Goal: Task Accomplishment & Management: Manage account settings

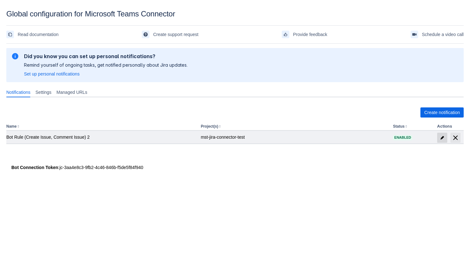
click at [442, 137] on span "edit" at bounding box center [442, 137] width 5 height 5
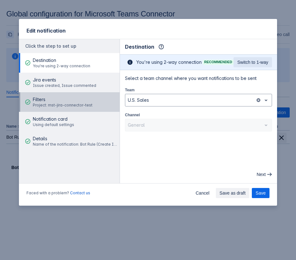
click at [69, 105] on span "Project: mst-jira-connector-test" at bounding box center [63, 105] width 60 height 5
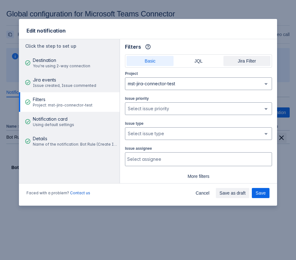
click at [249, 63] on span "Jira Filter" at bounding box center [246, 61] width 39 height 10
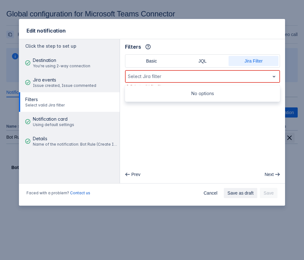
click at [276, 77] on span "open" at bounding box center [274, 77] width 8 height 8
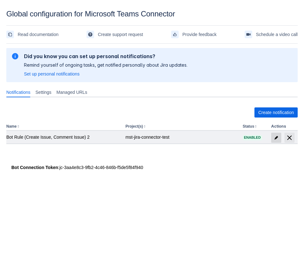
click at [277, 138] on span "edit" at bounding box center [276, 137] width 5 height 5
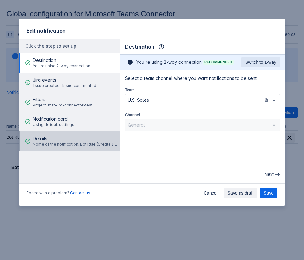
click at [61, 141] on span "Details" at bounding box center [75, 139] width 85 height 6
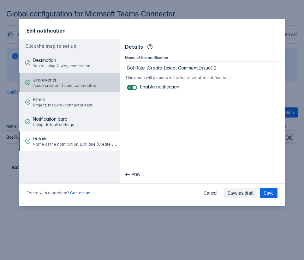
click at [65, 81] on span "Jira events" at bounding box center [64, 80] width 63 height 6
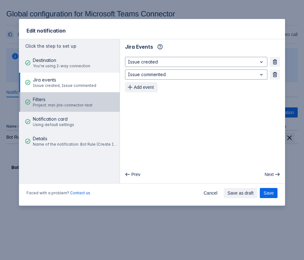
click at [78, 104] on span "Project: mst-jira-connector-test" at bounding box center [63, 105] width 60 height 5
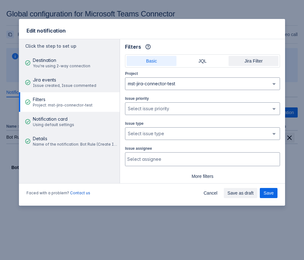
click at [248, 63] on span "Jira Filter" at bounding box center [254, 61] width 42 height 10
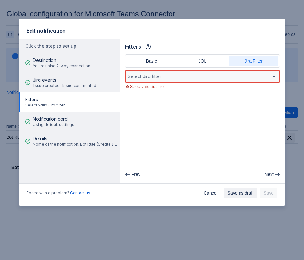
click at [210, 77] on div at bounding box center [197, 77] width 139 height 8
type input "hhb"
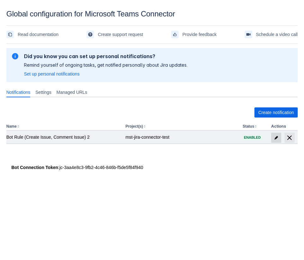
click at [274, 133] on span at bounding box center [276, 138] width 10 height 10
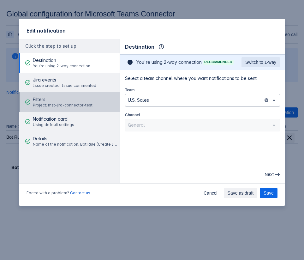
click at [63, 105] on span "Project: mst-jira-connector-test" at bounding box center [63, 105] width 60 height 5
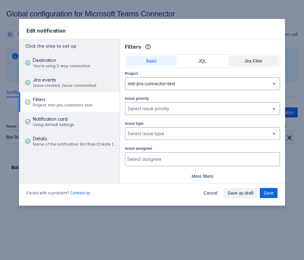
click at [249, 63] on span "Jira Filter" at bounding box center [254, 61] width 42 height 10
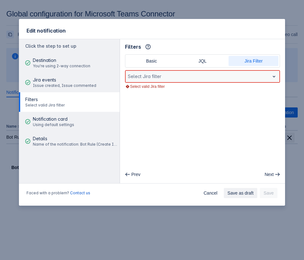
click at [238, 75] on div at bounding box center [197, 77] width 139 height 8
click at [231, 80] on div at bounding box center [197, 77] width 139 height 8
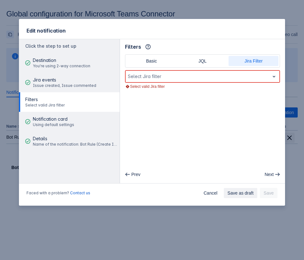
click at [202, 92] on main "Filters Info Basic JQL Jira Filter Select Jira filter Select valid Jira filter …" at bounding box center [202, 111] width 165 height 144
click at [203, 62] on span "JQL" at bounding box center [203, 61] width 42 height 10
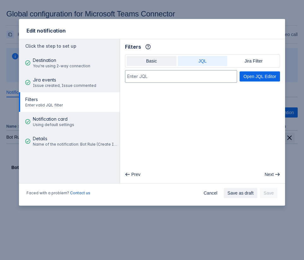
click at [161, 60] on span "Basic" at bounding box center [151, 61] width 42 height 10
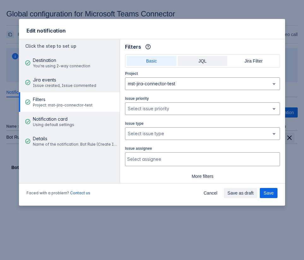
click at [220, 59] on span "JQL" at bounding box center [203, 61] width 42 height 10
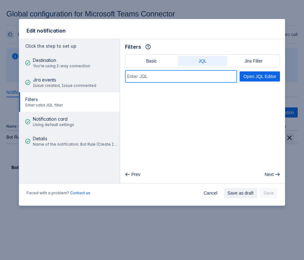
click at [206, 77] on input at bounding box center [181, 76] width 112 height 11
type input "eer"
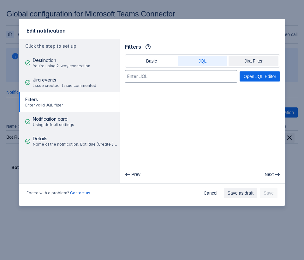
click at [255, 63] on span "Jira Filter" at bounding box center [254, 61] width 42 height 10
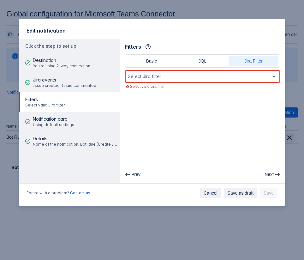
click at [212, 191] on span "Cancel" at bounding box center [211, 193] width 14 height 10
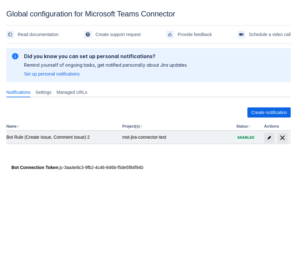
click at [263, 139] on td at bounding box center [276, 137] width 29 height 13
click at [267, 139] on span "edit" at bounding box center [269, 137] width 5 height 5
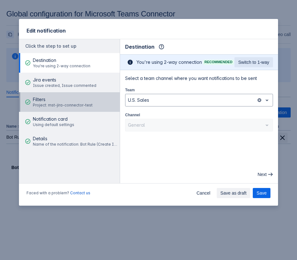
click at [63, 104] on span "Project: mst-jira-connector-test" at bounding box center [63, 105] width 60 height 5
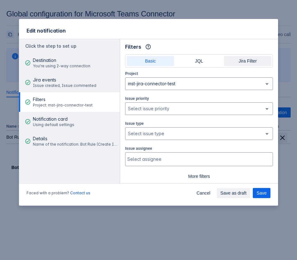
click at [236, 64] on span "Jira Filter" at bounding box center [248, 61] width 40 height 10
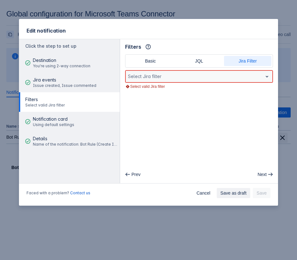
click at [215, 77] on div at bounding box center [194, 77] width 132 height 8
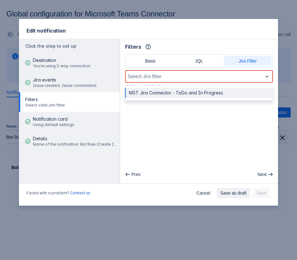
click at [204, 91] on div "MST Jira Connector - ToDo and In Progress" at bounding box center [199, 93] width 148 height 10
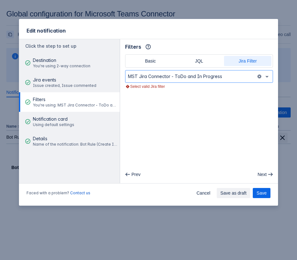
click at [227, 128] on main "Filters Info Basic JQL Jira Filter option MST Jira Connector - ToDo and In Prog…" at bounding box center [199, 111] width 158 height 144
click at [258, 190] on span "Save" at bounding box center [262, 193] width 10 height 10
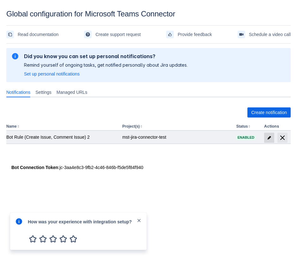
click at [271, 136] on span "edit" at bounding box center [269, 137] width 5 height 5
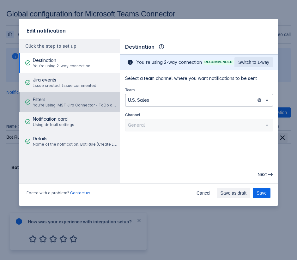
click at [87, 106] on span "You're using: MST Jira Connector - ToDo and In Progress" at bounding box center [75, 105] width 85 height 5
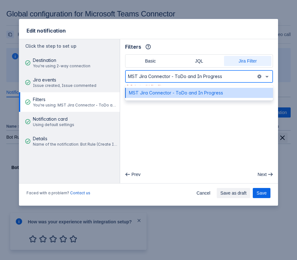
click at [206, 79] on div at bounding box center [191, 77] width 126 height 8
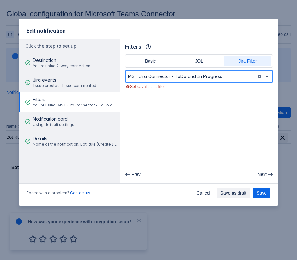
click at [226, 77] on div at bounding box center [191, 77] width 126 height 8
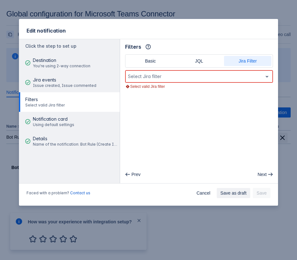
click at [228, 76] on div at bounding box center [194, 77] width 132 height 8
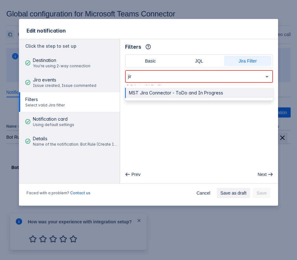
type input "jir"
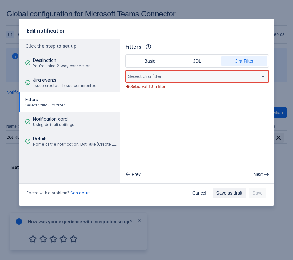
click at [181, 78] on div at bounding box center [192, 77] width 128 height 8
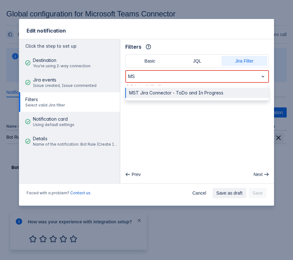
type input "M"
click at [177, 125] on main "Filters Info Basic JQL Jira Filter All selected options have been cleared. MST …" at bounding box center [197, 111] width 154 height 144
click at [183, 75] on div at bounding box center [192, 77] width 128 height 8
click at [182, 94] on div "MST Jira Connector - ToDo and In Progress" at bounding box center [196, 93] width 143 height 10
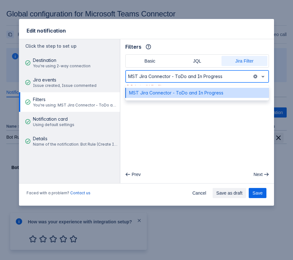
click at [202, 79] on div at bounding box center [188, 77] width 121 height 8
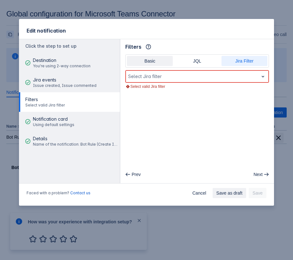
click at [156, 60] on span "Basic" at bounding box center [149, 61] width 38 height 10
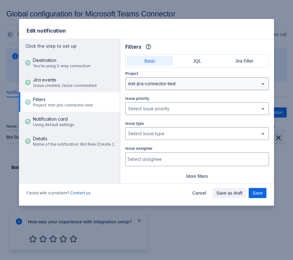
scroll to position [15, 0]
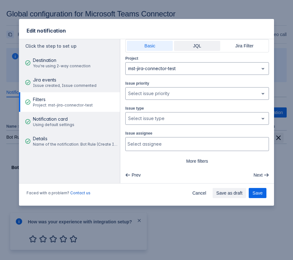
click at [195, 50] on span "JQL" at bounding box center [197, 46] width 38 height 10
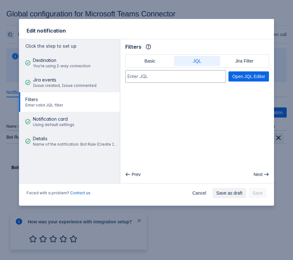
click at [244, 47] on div "Filters Info" at bounding box center [196, 47] width 143 height 10
click at [244, 63] on span "Jira Filter" at bounding box center [244, 61] width 38 height 10
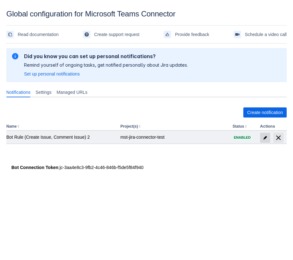
click at [261, 141] on span at bounding box center [265, 138] width 10 height 10
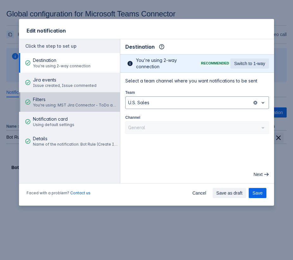
click at [66, 98] on span "Filters" at bounding box center [75, 99] width 85 height 6
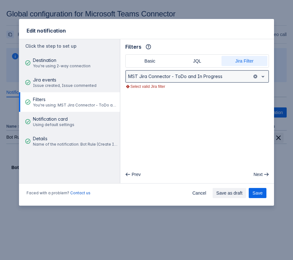
click at [229, 71] on div "MST Jira Connector - ToDo and In Progress" at bounding box center [196, 76] width 143 height 13
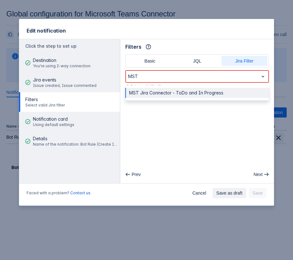
type input "MST"
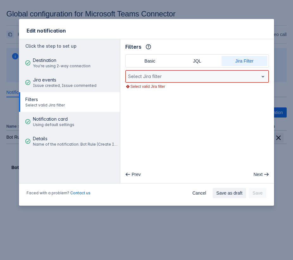
click at [197, 76] on div at bounding box center [192, 77] width 128 height 8
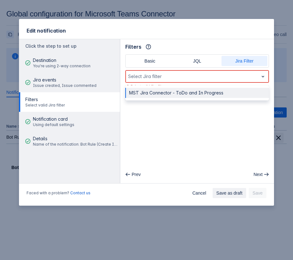
click at [189, 91] on div "MST Jira Connector - ToDo and In Progress" at bounding box center [196, 93] width 143 height 10
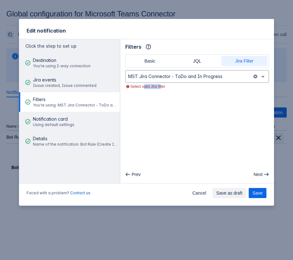
drag, startPoint x: 163, startPoint y: 87, endPoint x: 144, endPoint y: 87, distance: 18.3
click at [144, 87] on div "Select valid Jira filter" at bounding box center [196, 86] width 143 height 5
click at [145, 87] on div "Select valid Jira filter" at bounding box center [196, 86] width 143 height 5
click at [168, 92] on main "Filters Info Basic JQL Jira Filter MST Jira Connector - ToDo and In Progress Se…" at bounding box center [197, 111] width 154 height 144
drag, startPoint x: 171, startPoint y: 88, endPoint x: 167, endPoint y: 86, distance: 4.4
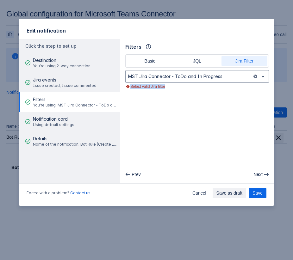
click at [167, 86] on div "Select valid Jira filter" at bounding box center [196, 86] width 143 height 5
copy div "Select valid Jira filter"
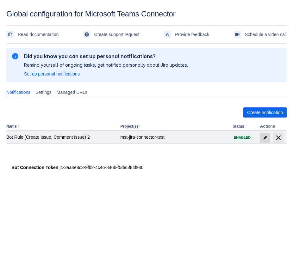
click at [266, 139] on span "edit" at bounding box center [264, 137] width 5 height 5
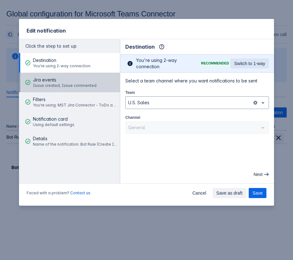
click at [78, 85] on span "Issue created, Issue commented" at bounding box center [64, 85] width 63 height 5
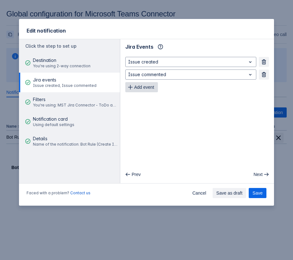
click at [155, 88] on button "Add event" at bounding box center [141, 87] width 33 height 10
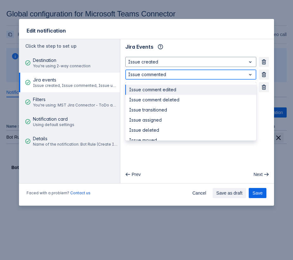
click at [143, 77] on div at bounding box center [185, 75] width 115 height 8
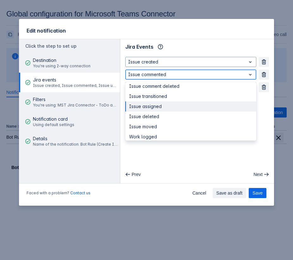
scroll to position [17, 0]
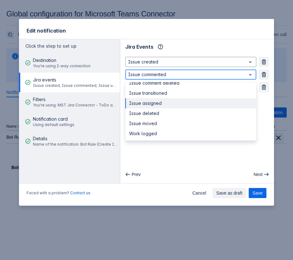
click at [158, 123] on div "Issue moved" at bounding box center [190, 123] width 131 height 10
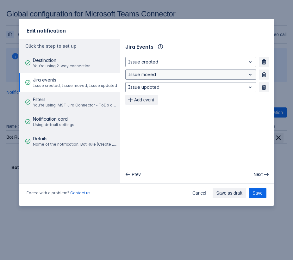
click at [164, 71] on div at bounding box center [185, 75] width 115 height 8
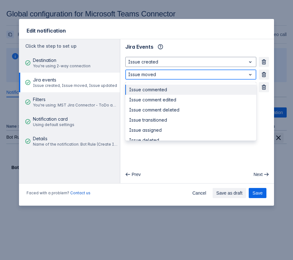
click at [164, 71] on div at bounding box center [185, 75] width 115 height 8
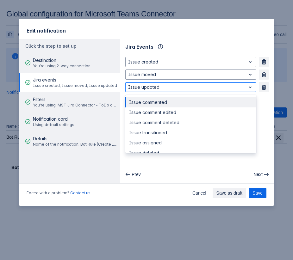
click at [161, 86] on div at bounding box center [185, 87] width 115 height 8
click at [164, 103] on div "Issue commented" at bounding box center [190, 102] width 131 height 10
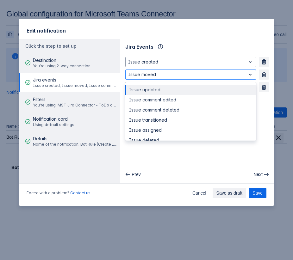
click at [162, 75] on div at bounding box center [185, 75] width 115 height 8
click at [162, 91] on div "Issue updated" at bounding box center [190, 90] width 131 height 10
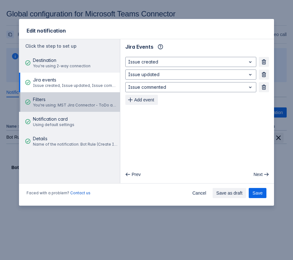
click at [76, 108] on span "You're using: MST Jira Connector - ToDo and In Progress" at bounding box center [75, 105] width 85 height 5
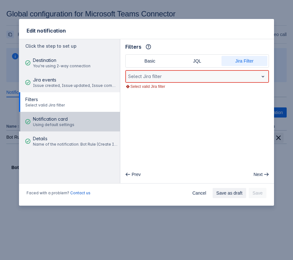
click at [75, 115] on button "Notification card Using default settings" at bounding box center [69, 122] width 101 height 20
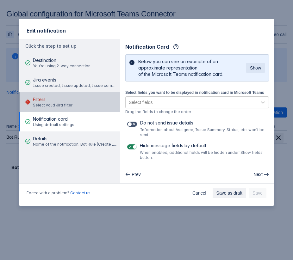
click at [76, 102] on button "Filters Select valid Jira filter" at bounding box center [69, 102] width 101 height 20
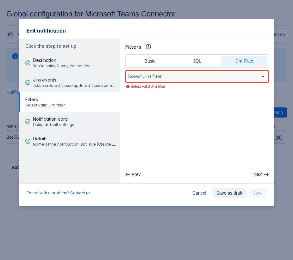
click at [162, 80] on div at bounding box center [192, 77] width 128 height 8
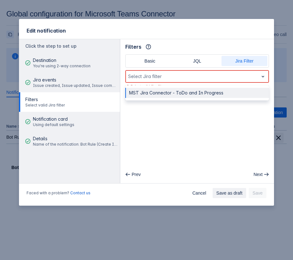
click at [159, 93] on div "MST Jira Connector - ToDo and In Progress" at bounding box center [196, 93] width 143 height 10
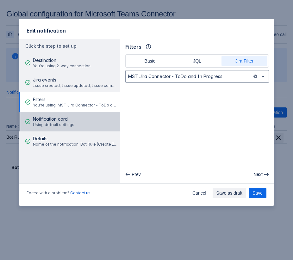
click at [69, 118] on span "Notification card" at bounding box center [53, 119] width 41 height 6
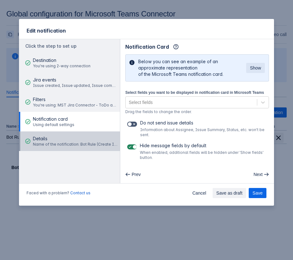
click at [63, 142] on span "Details" at bounding box center [75, 139] width 85 height 6
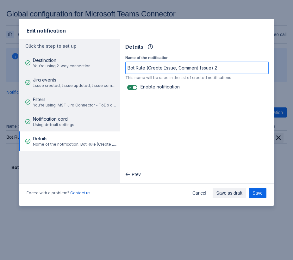
click at [235, 62] on input "Bot Rule (Create Issue, Comment Issue) 2" at bounding box center [196, 67] width 143 height 11
click at [226, 71] on input "Bot Rule (Create Issue, Comment Issue) 2" at bounding box center [196, 67] width 143 height 11
type input "Bot Rule (Create Issue, Comment Issue)"
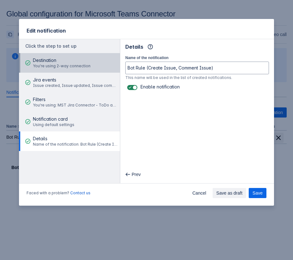
click at [82, 64] on span "You're using 2-way connection" at bounding box center [61, 65] width 57 height 5
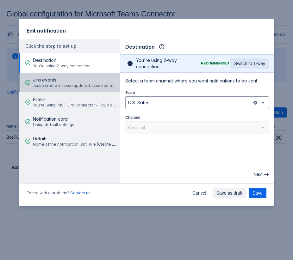
click at [76, 79] on span "Jira events" at bounding box center [75, 80] width 85 height 6
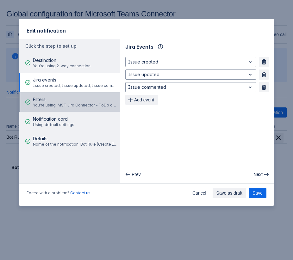
click at [69, 100] on span "Filters" at bounding box center [75, 99] width 85 height 6
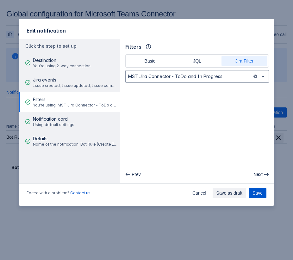
click at [251, 192] on button "Save" at bounding box center [257, 193] width 18 height 10
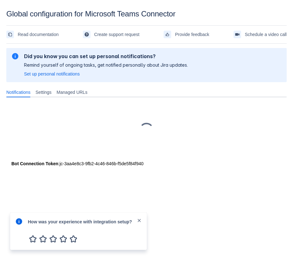
click at [138, 221] on span "close" at bounding box center [138, 220] width 5 height 5
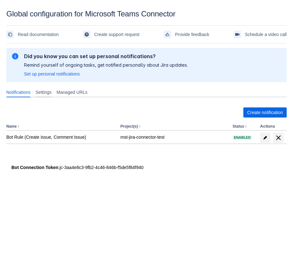
click at [48, 94] on span "Settings" at bounding box center [43, 92] width 16 height 6
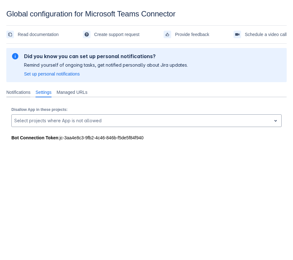
click at [21, 91] on span "Notifications" at bounding box center [18, 92] width 24 height 6
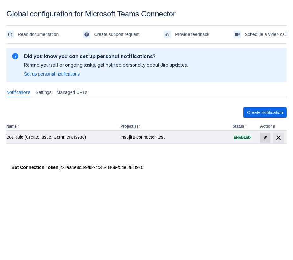
click at [262, 135] on span at bounding box center [265, 138] width 10 height 10
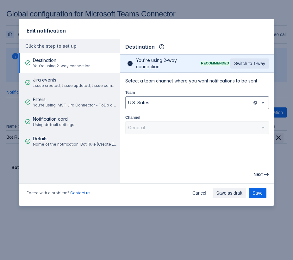
click at [187, 7] on div "Edit notification Click the step to set up Destination You're using 2-way conne…" at bounding box center [146, 130] width 293 height 260
click at [185, 14] on div "Edit notification Click the step to set up Destination You're using 2-way conne…" at bounding box center [146, 130] width 293 height 260
click at [202, 196] on span "Cancel" at bounding box center [199, 193] width 14 height 10
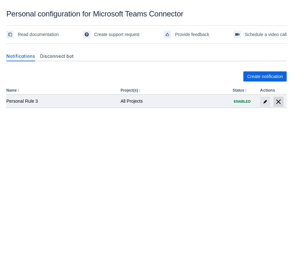
click at [281, 101] on span "delete" at bounding box center [278, 102] width 8 height 8
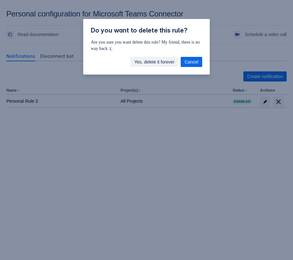
click at [172, 61] on span "Yes, delete it forever" at bounding box center [154, 62] width 40 height 10
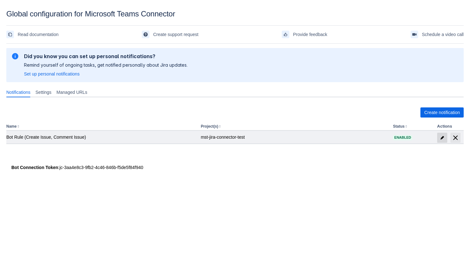
click at [292, 136] on span "edit" at bounding box center [442, 137] width 5 height 5
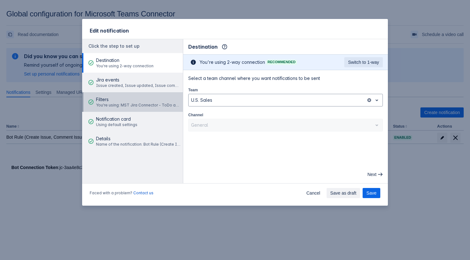
click at [138, 99] on span "Filters" at bounding box center [138, 99] width 85 height 6
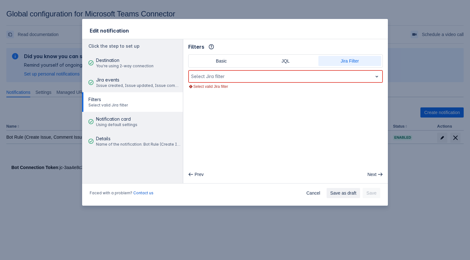
click at [292, 77] on div at bounding box center [280, 77] width 179 height 8
type input "e"
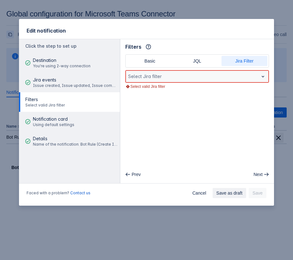
click at [183, 76] on div at bounding box center [192, 77] width 128 height 8
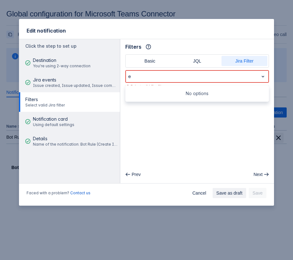
type input "e"
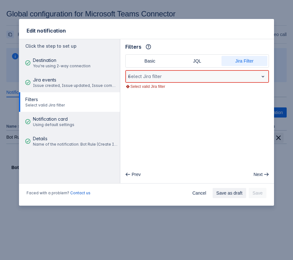
click at [215, 73] on div "e" at bounding box center [192, 77] width 128 height 8
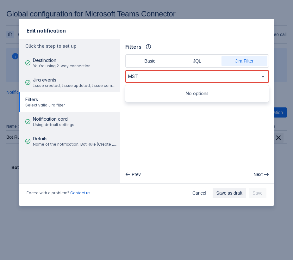
type input "MST"
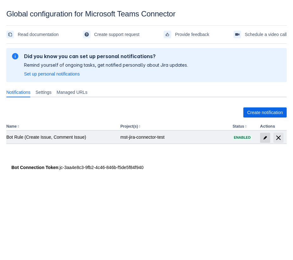
click at [264, 140] on span "edit" at bounding box center [264, 137] width 5 height 5
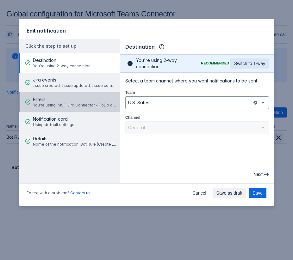
click at [84, 102] on span "Filters" at bounding box center [75, 99] width 85 height 6
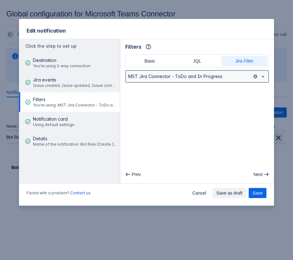
click at [210, 80] on div at bounding box center [188, 77] width 121 height 8
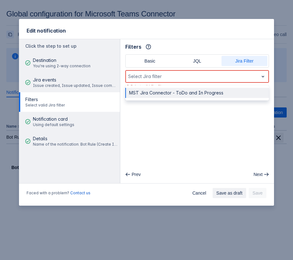
click at [222, 91] on div "MST Jira Connector - ToDo and In Progress" at bounding box center [196, 93] width 143 height 10
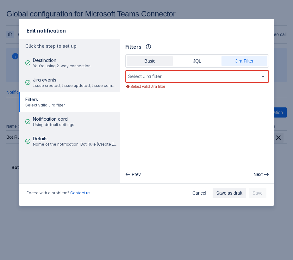
click at [143, 63] on span "Basic" at bounding box center [149, 61] width 38 height 10
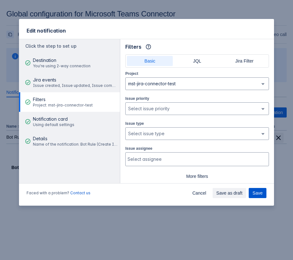
click at [261, 189] on span "Save" at bounding box center [257, 193] width 10 height 10
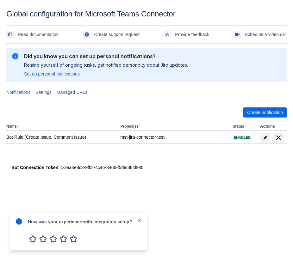
click at [139, 219] on span "close" at bounding box center [138, 220] width 5 height 5
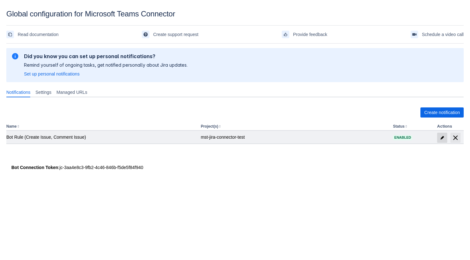
click at [441, 137] on span "edit" at bounding box center [442, 137] width 5 height 5
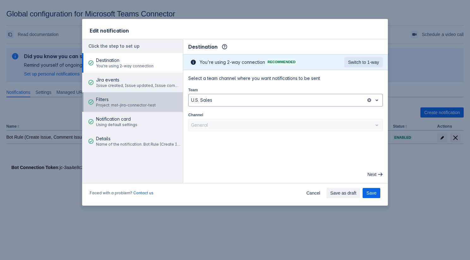
click at [106, 104] on span "Project: mst-jira-connector-test" at bounding box center [126, 105] width 60 height 5
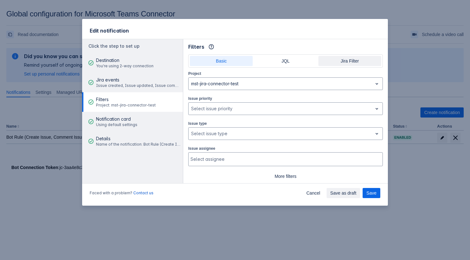
click at [343, 58] on span "Jira Filter" at bounding box center [349, 61] width 55 height 10
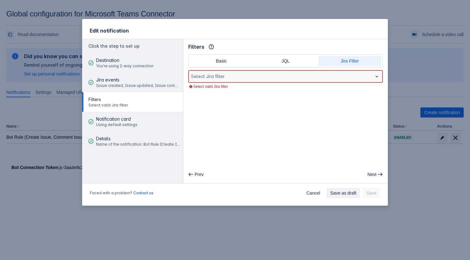
click at [306, 78] on div at bounding box center [280, 77] width 179 height 8
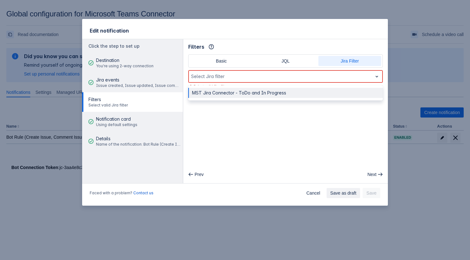
click at [223, 96] on div "MST Jira Connector - ToDo and In Progress" at bounding box center [285, 93] width 195 height 10
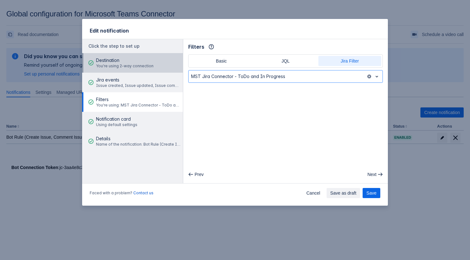
click at [130, 63] on span "Destination" at bounding box center [124, 60] width 57 height 6
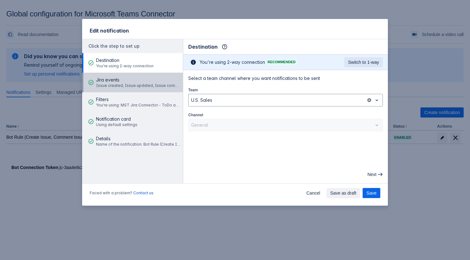
click at [122, 82] on span "Jira events" at bounding box center [138, 80] width 85 height 6
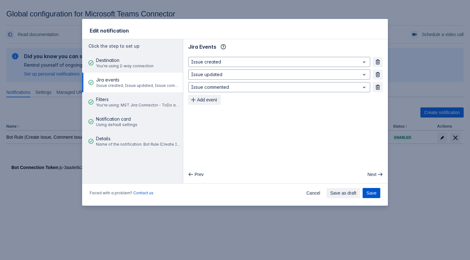
click at [370, 190] on span "Save" at bounding box center [371, 193] width 10 height 10
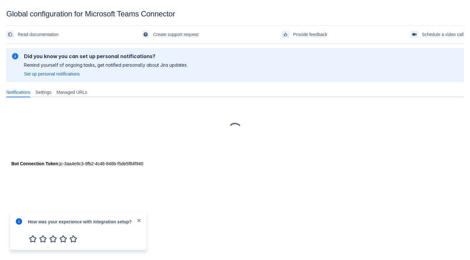
click at [139, 218] on span "close" at bounding box center [138, 220] width 5 height 5
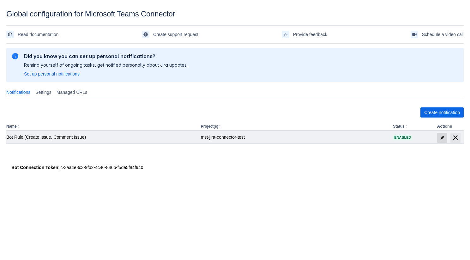
click at [440, 136] on span "edit" at bounding box center [442, 137] width 5 height 5
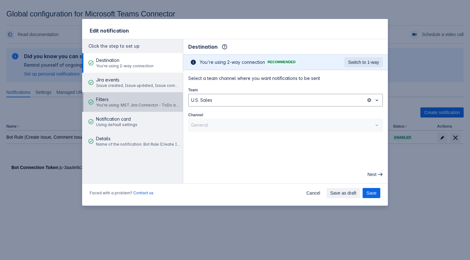
click at [135, 101] on span "Filters" at bounding box center [138, 99] width 85 height 6
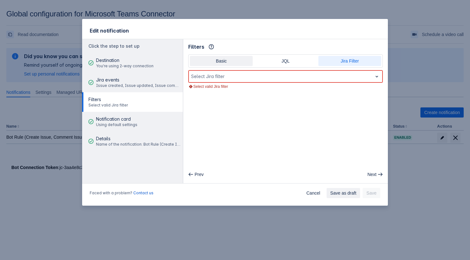
click at [205, 63] on span "Basic" at bounding box center [221, 61] width 55 height 10
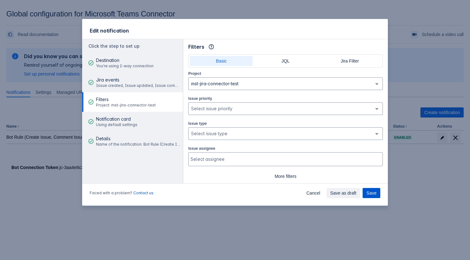
click at [377, 195] on button "Save" at bounding box center [372, 193] width 18 height 10
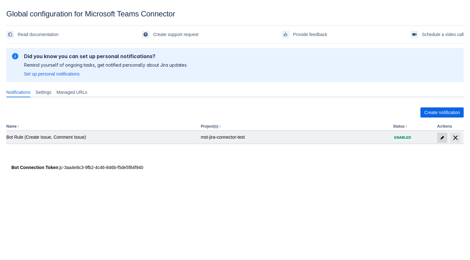
click at [440, 137] on span "edit" at bounding box center [442, 137] width 5 height 5
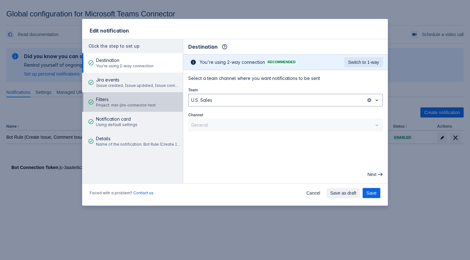
click at [121, 102] on span "Filters" at bounding box center [126, 99] width 60 height 6
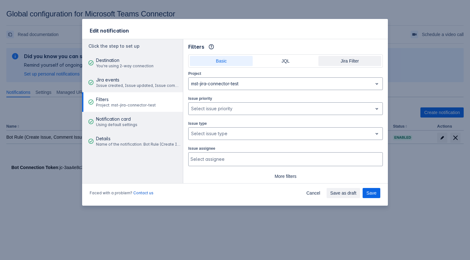
click at [351, 58] on span "Jira Filter" at bounding box center [349, 61] width 55 height 10
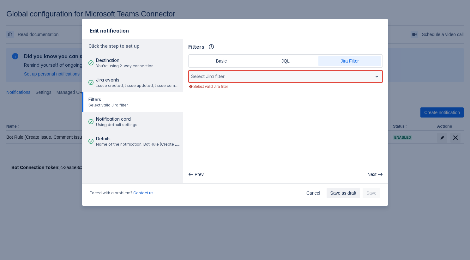
click at [232, 76] on div at bounding box center [280, 77] width 179 height 8
type input "MST"
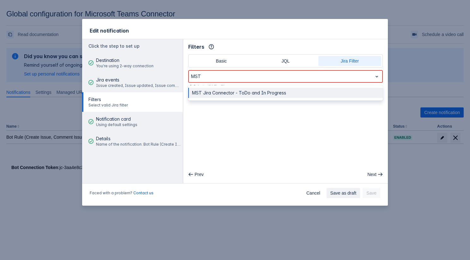
click at [211, 93] on div "MST Jira Connector - ToDo and In Progress" at bounding box center [285, 93] width 195 height 10
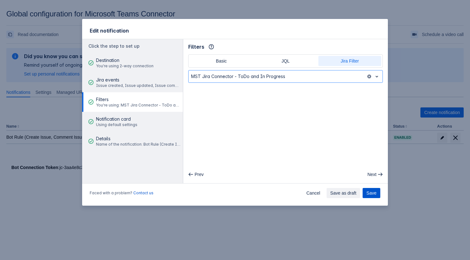
click at [372, 195] on span "Save" at bounding box center [371, 193] width 10 height 10
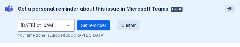
scroll to position [6, 0]
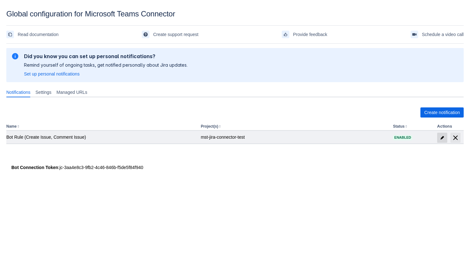
click at [442, 136] on span "edit" at bounding box center [442, 137] width 5 height 5
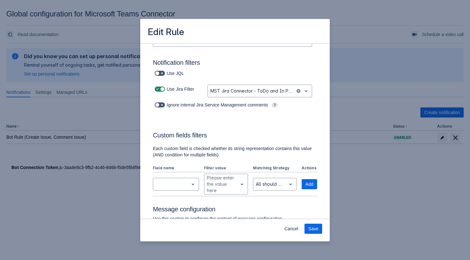
scroll to position [35, 0]
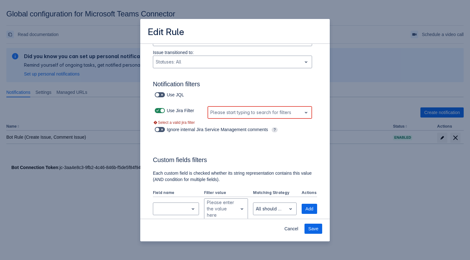
click at [282, 113] on div at bounding box center [254, 113] width 89 height 8
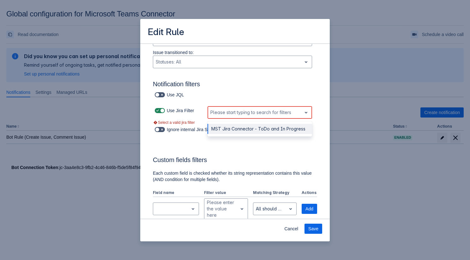
click at [165, 108] on div "Use Jira Filter" at bounding box center [178, 110] width 50 height 9
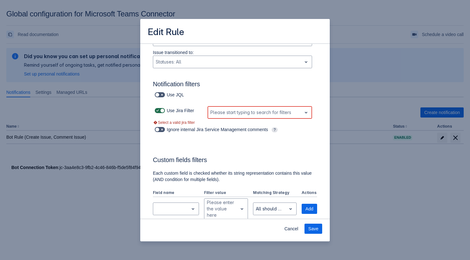
click at [160, 109] on span at bounding box center [162, 110] width 5 height 5
click at [159, 109] on input "checkbox" at bounding box center [157, 111] width 4 height 4
checkbox input "false"
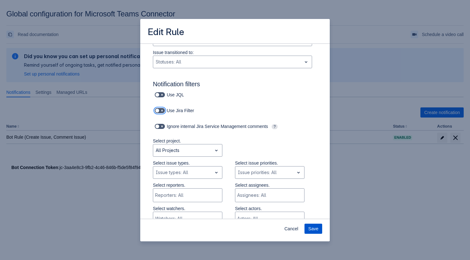
click at [309, 226] on span "Save" at bounding box center [313, 229] width 10 height 10
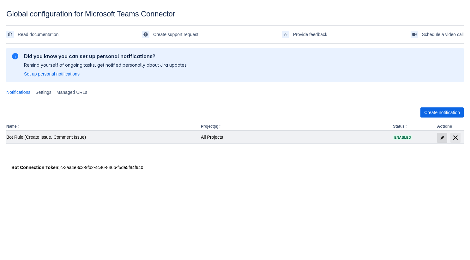
click at [442, 140] on span "edit" at bounding box center [442, 137] width 5 height 5
click at [442, 140] on body "Global configuration for Microsoft Teams Connector Read documentation Create su…" at bounding box center [235, 139] width 470 height 260
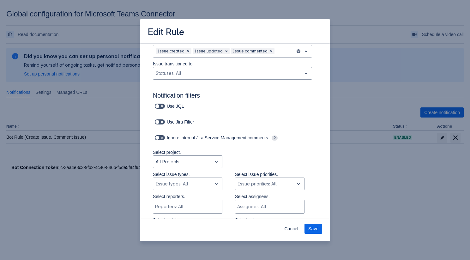
scroll to position [27, 0]
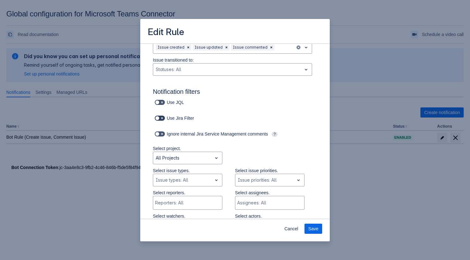
click at [161, 119] on span at bounding box center [162, 118] width 5 height 5
click at [159, 119] on input "checkbox" at bounding box center [157, 118] width 4 height 4
checkbox input "true"
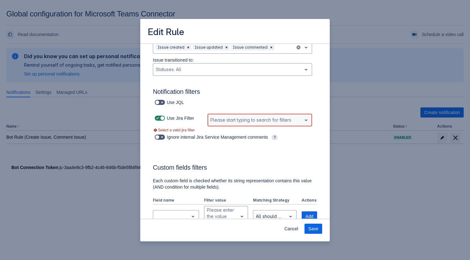
click at [223, 121] on div at bounding box center [254, 120] width 89 height 8
type input "MST"
click at [247, 133] on div "MST Jira Connector - ToDo and In Progress" at bounding box center [260, 136] width 105 height 10
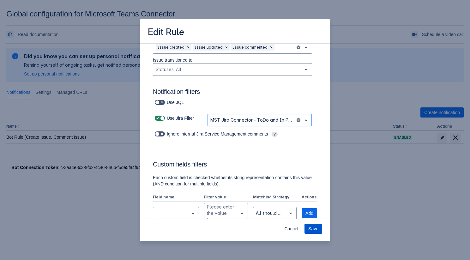
click at [318, 228] on span "Save" at bounding box center [313, 229] width 10 height 10
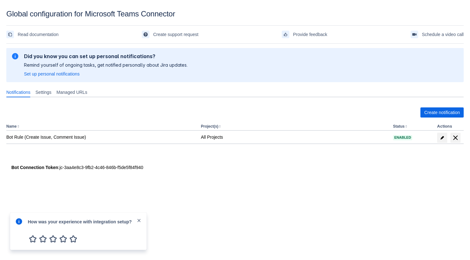
click at [140, 221] on span "close" at bounding box center [138, 220] width 5 height 5
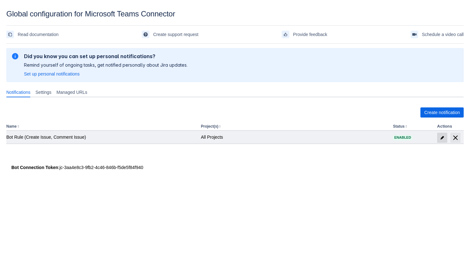
click at [444, 137] on span "edit" at bounding box center [442, 137] width 5 height 5
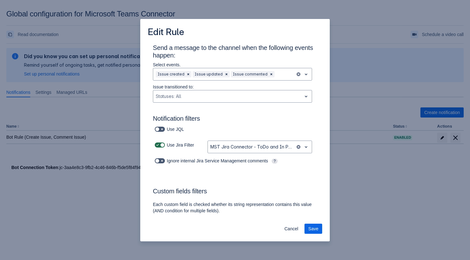
click at [160, 148] on label at bounding box center [160, 145] width 13 height 8
click at [159, 147] on input "checkbox" at bounding box center [157, 145] width 4 height 4
checkbox input "false"
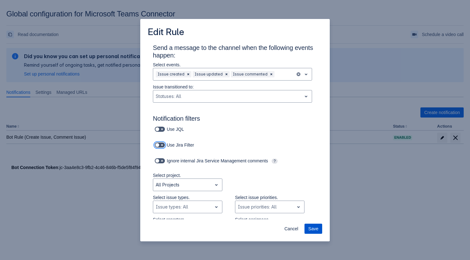
click at [314, 227] on span "Save" at bounding box center [313, 229] width 10 height 10
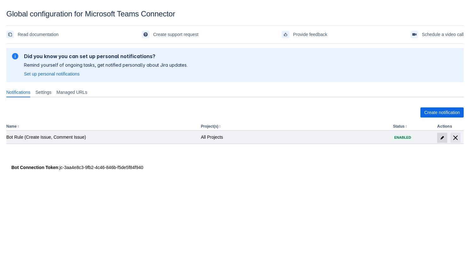
click at [441, 133] on span at bounding box center [442, 138] width 10 height 10
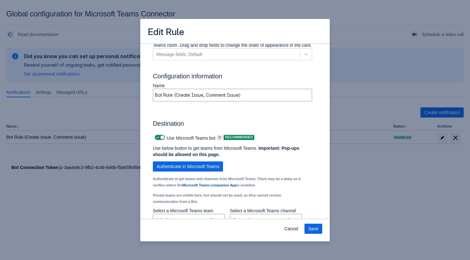
scroll to position [439, 0]
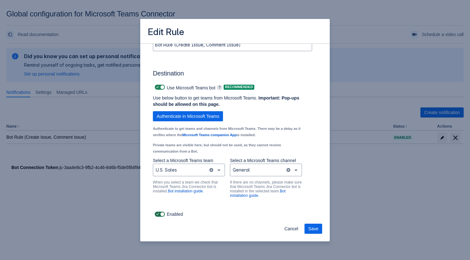
click at [160, 215] on span at bounding box center [162, 214] width 5 height 5
click at [159, 215] on input "checkbox" at bounding box center [157, 214] width 4 height 4
checkbox input "false"
click at [318, 231] on span "Save" at bounding box center [313, 229] width 10 height 10
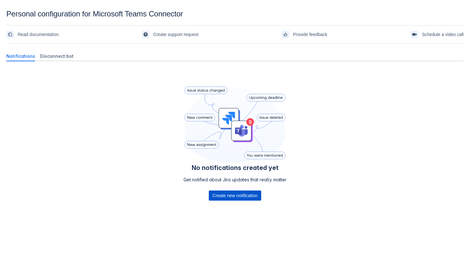
click at [222, 196] on span "Create new notification" at bounding box center [235, 195] width 45 height 10
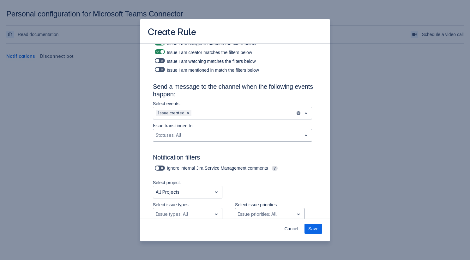
scroll to position [26, 0]
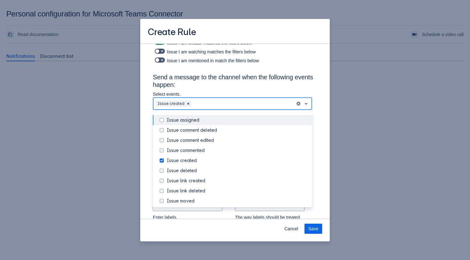
click at [202, 109] on div "Issue created" at bounding box center [224, 104] width 142 height 10
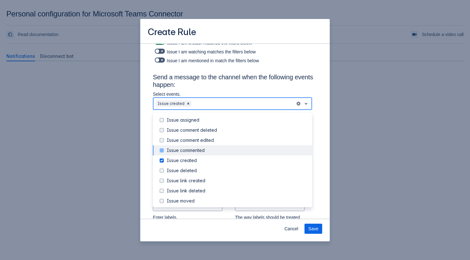
click at [199, 152] on div "Issue commented" at bounding box center [238, 150] width 142 height 6
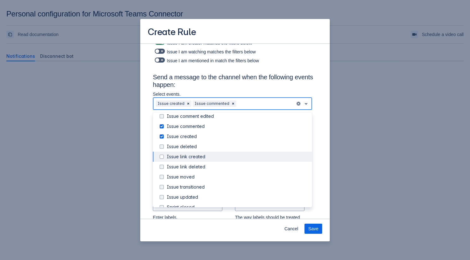
scroll to position [25, 0]
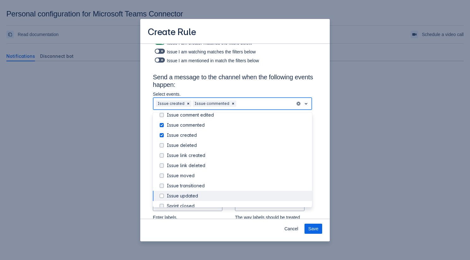
click at [190, 193] on div "Issue updated" at bounding box center [238, 196] width 142 height 6
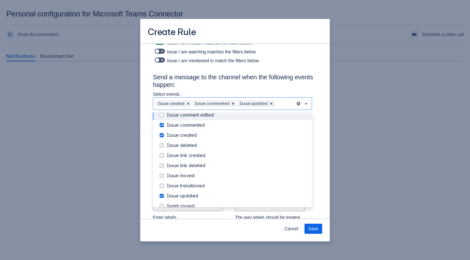
click at [248, 90] on h3 "Send a message to the channel when the following events happen:" at bounding box center [235, 82] width 164 height 18
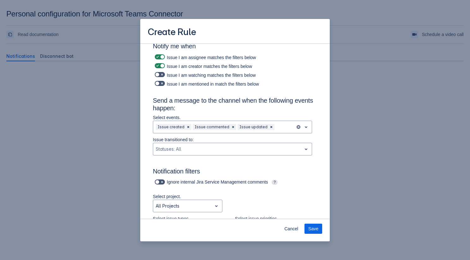
scroll to position [0, 0]
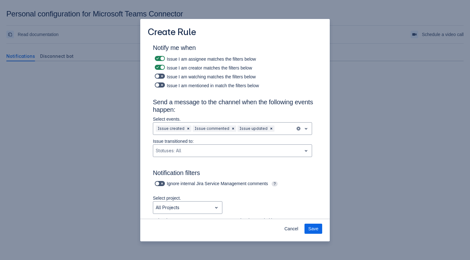
click at [289, 223] on div "Cancel Save" at bounding box center [235, 230] width 190 height 23
click at [288, 228] on span "Cancel" at bounding box center [291, 229] width 14 height 10
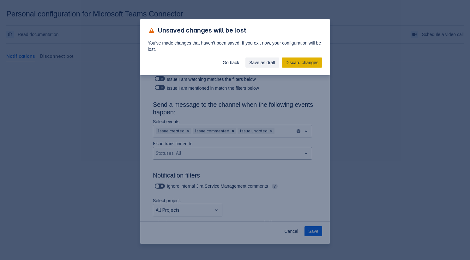
click at [286, 62] on span "Discard changes" at bounding box center [302, 62] width 33 height 10
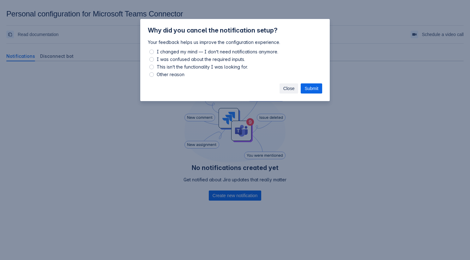
click at [284, 88] on span "Close" at bounding box center [288, 88] width 11 height 10
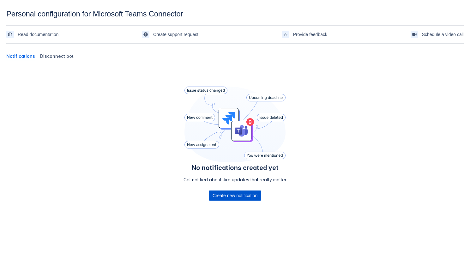
click at [229, 192] on span "Create new notification" at bounding box center [235, 195] width 45 height 10
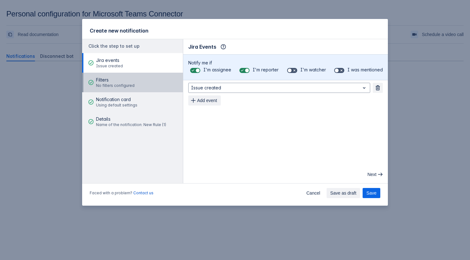
click at [138, 73] on button "Filters No filters configured" at bounding box center [132, 83] width 101 height 20
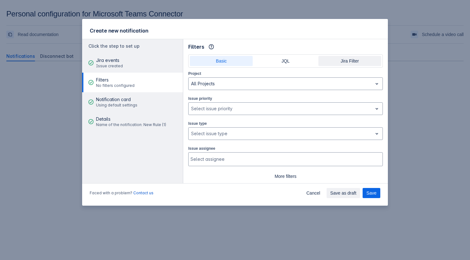
click at [346, 65] on span "Jira Filter" at bounding box center [349, 61] width 55 height 10
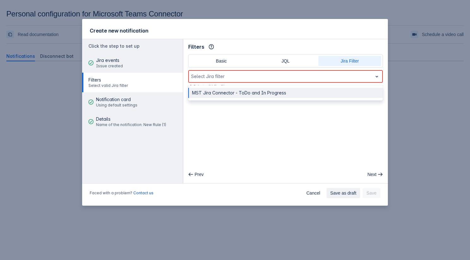
click at [322, 77] on div at bounding box center [280, 77] width 179 height 8
click at [311, 92] on div "MST Jira Connector - ToDo and In Progress" at bounding box center [285, 93] width 195 height 10
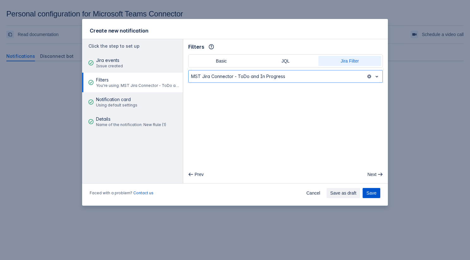
click at [370, 194] on span "Save" at bounding box center [371, 193] width 10 height 10
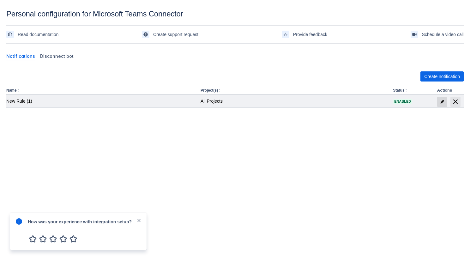
click at [441, 102] on span "edit" at bounding box center [442, 101] width 5 height 5
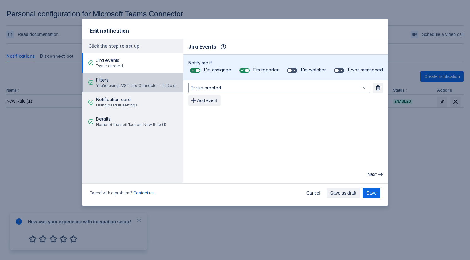
click at [146, 87] on span "You're using: MST Jira Connector - ToDo and In Progress" at bounding box center [138, 85] width 85 height 5
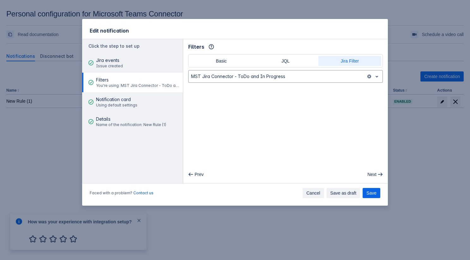
click at [306, 190] on span "Cancel" at bounding box center [313, 193] width 14 height 10
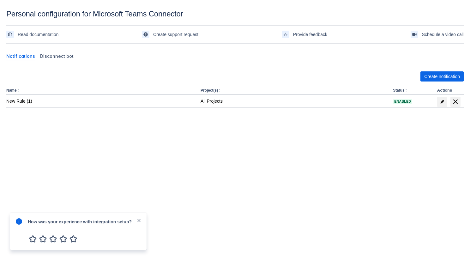
click at [140, 220] on span "close" at bounding box center [138, 220] width 5 height 5
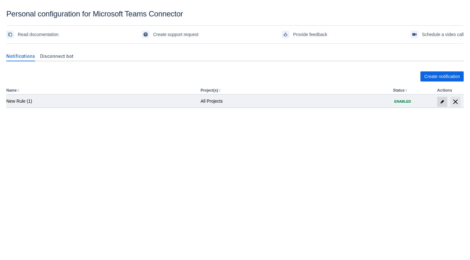
click at [441, 100] on span "edit" at bounding box center [442, 101] width 5 height 5
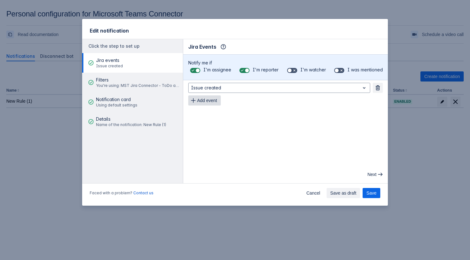
click at [214, 97] on span "Add event" at bounding box center [207, 100] width 20 height 10
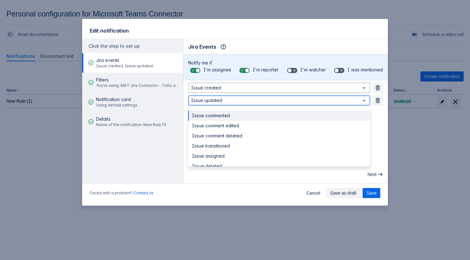
click at [217, 101] on div at bounding box center [274, 101] width 166 height 8
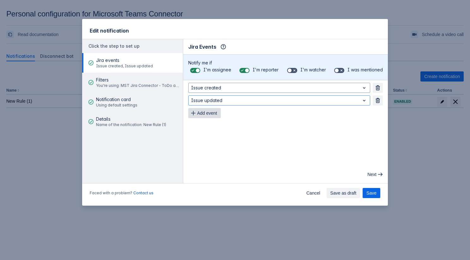
click at [209, 117] on span "Add event" at bounding box center [207, 113] width 20 height 10
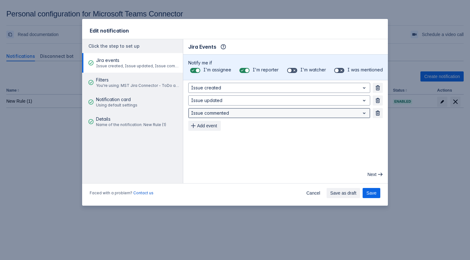
click at [221, 113] on div at bounding box center [274, 113] width 166 height 8
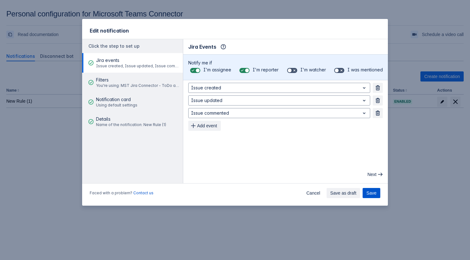
click at [368, 191] on span "Save" at bounding box center [371, 193] width 10 height 10
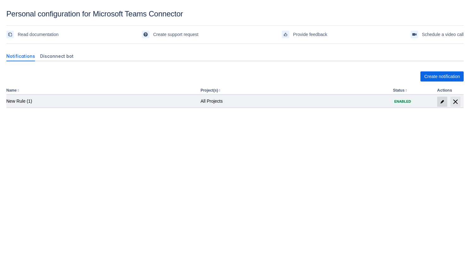
click at [439, 101] on span at bounding box center [442, 102] width 10 height 10
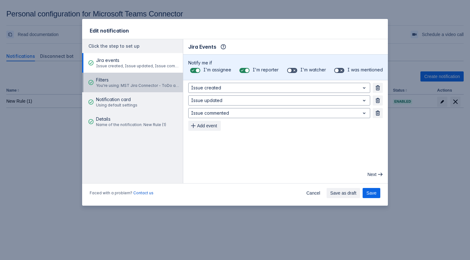
click at [132, 88] on div "Filters You're using: MST Jira Connector - ToDo and In Progress" at bounding box center [138, 82] width 85 height 19
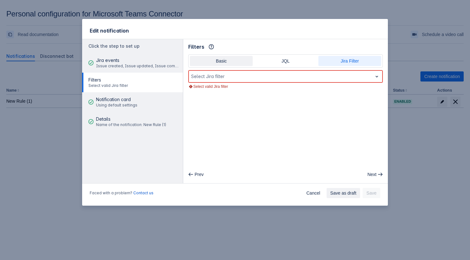
click at [212, 61] on span "Basic" at bounding box center [221, 61] width 55 height 10
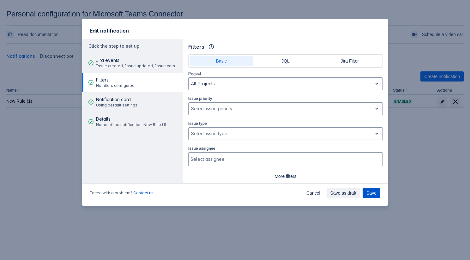
click at [369, 193] on span "Save" at bounding box center [371, 193] width 10 height 10
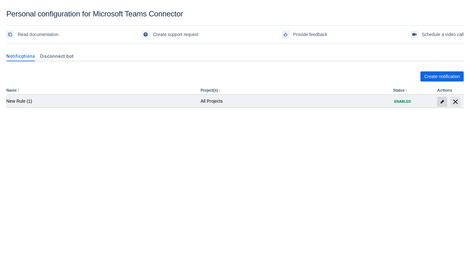
click at [440, 101] on span "edit" at bounding box center [442, 101] width 5 height 5
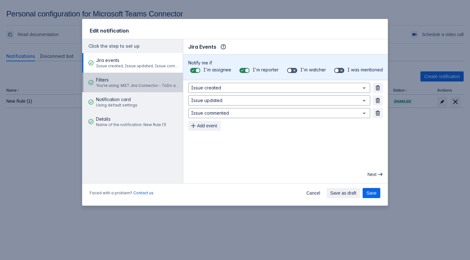
click at [152, 77] on span "Filters" at bounding box center [138, 80] width 85 height 6
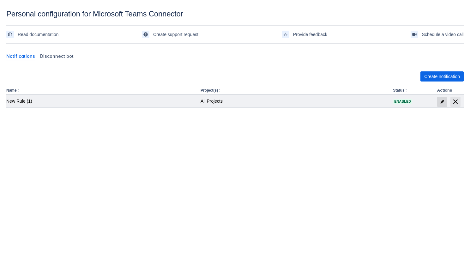
click at [442, 102] on span "edit" at bounding box center [442, 101] width 5 height 5
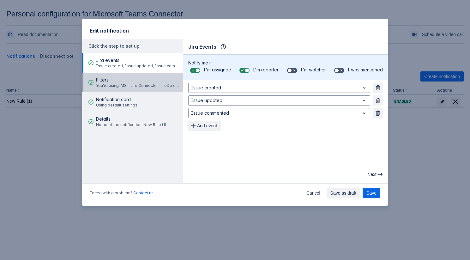
click at [135, 82] on span "Filters" at bounding box center [138, 80] width 85 height 6
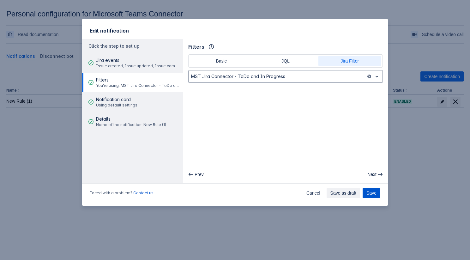
click at [369, 190] on span "Save" at bounding box center [371, 193] width 10 height 10
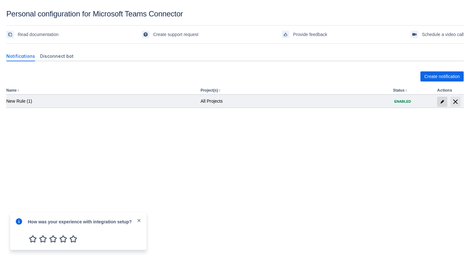
click at [440, 100] on span "edit" at bounding box center [442, 101] width 5 height 5
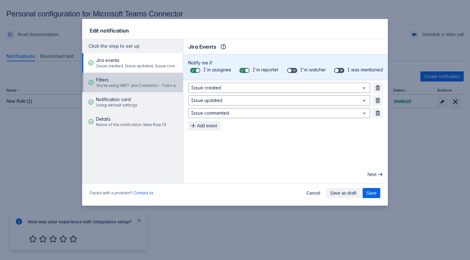
click at [161, 83] on span "Filters" at bounding box center [138, 80] width 85 height 6
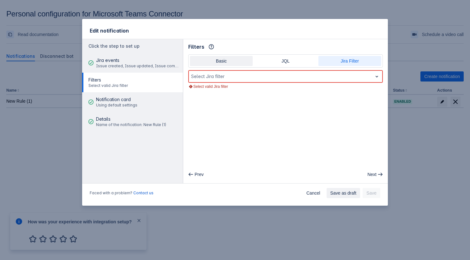
click at [220, 61] on span "Basic" at bounding box center [221, 61] width 55 height 10
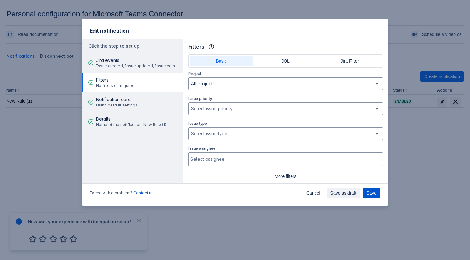
click at [372, 193] on span "Save" at bounding box center [371, 193] width 10 height 10
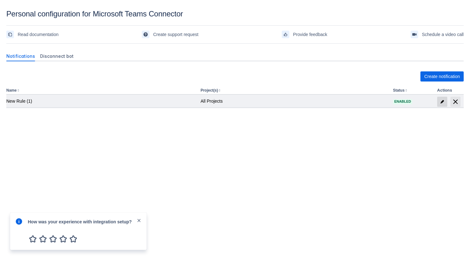
click at [438, 100] on span at bounding box center [442, 102] width 10 height 10
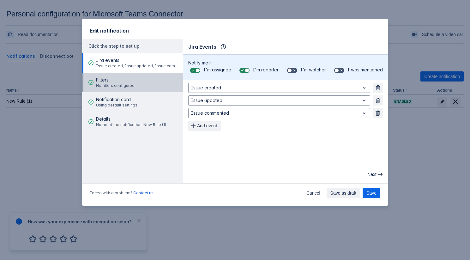
click at [133, 80] on button "Filters No filters configured" at bounding box center [132, 83] width 101 height 20
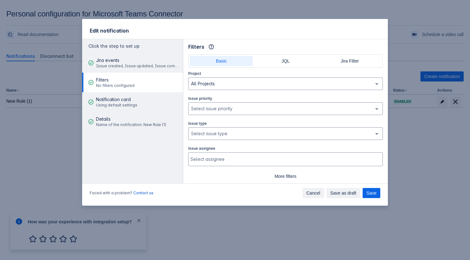
click at [318, 197] on span "Cancel" at bounding box center [313, 193] width 14 height 10
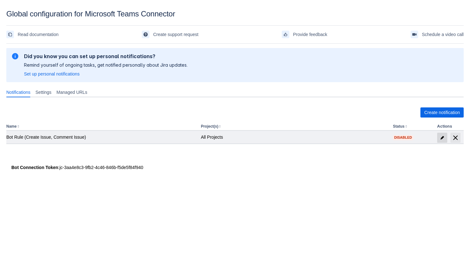
click at [439, 137] on span at bounding box center [442, 138] width 10 height 10
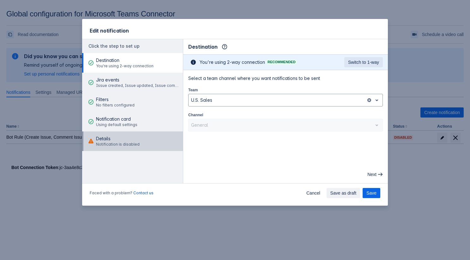
click at [137, 136] on button "Details Notification is disabled" at bounding box center [132, 141] width 101 height 20
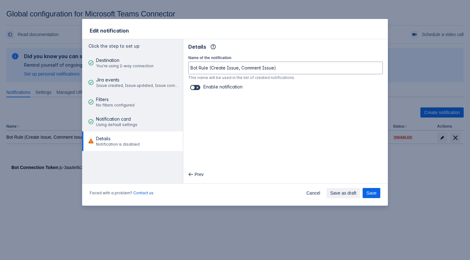
click at [196, 86] on span at bounding box center [197, 87] width 5 height 5
click at [194, 86] on input "checkbox" at bounding box center [192, 88] width 4 height 4
checkbox input "true"
click at [369, 194] on span "Save" at bounding box center [371, 193] width 10 height 10
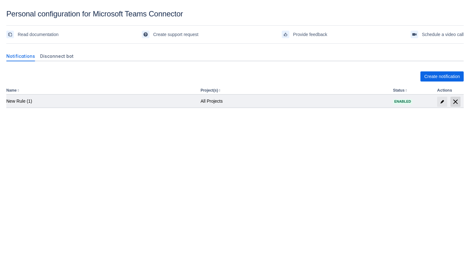
click at [453, 99] on span "delete" at bounding box center [456, 102] width 8 height 8
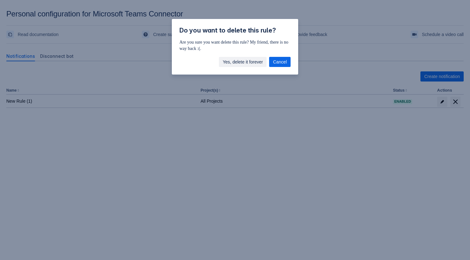
click at [251, 64] on span "Yes, delete it forever" at bounding box center [243, 62] width 40 height 10
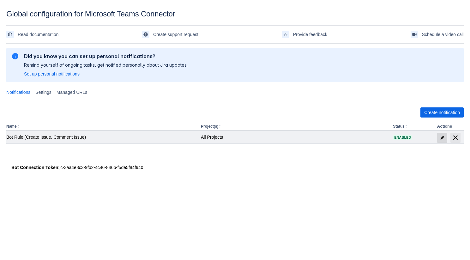
click at [440, 140] on span "edit" at bounding box center [442, 137] width 5 height 5
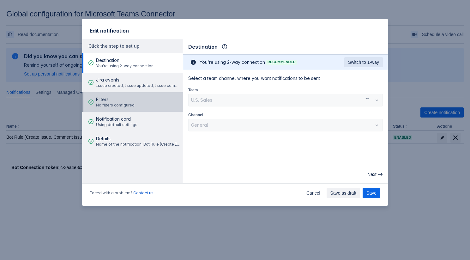
click at [119, 100] on span "Filters" at bounding box center [115, 99] width 39 height 6
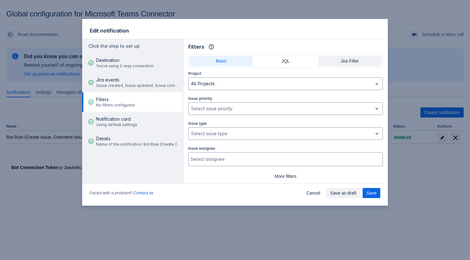
click at [329, 59] on span "Jira Filter" at bounding box center [349, 61] width 55 height 10
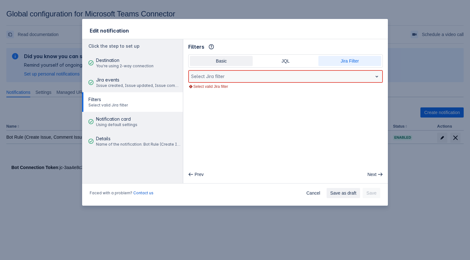
click at [223, 64] on span "Basic" at bounding box center [221, 61] width 55 height 10
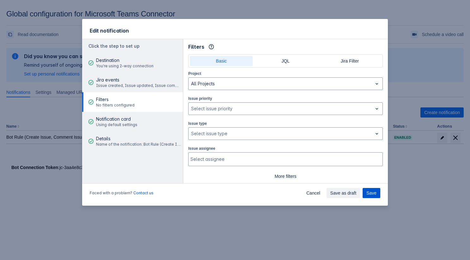
click at [371, 192] on span "Save" at bounding box center [371, 193] width 10 height 10
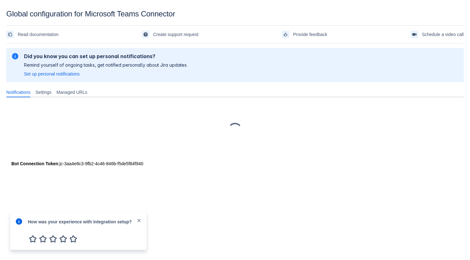
click at [138, 218] on span "close" at bounding box center [138, 220] width 5 height 5
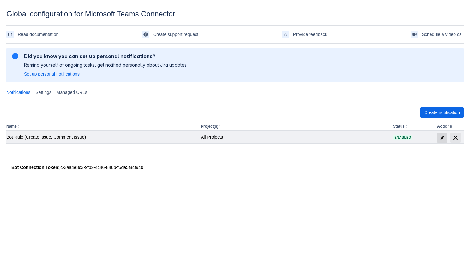
click at [442, 136] on span "edit" at bounding box center [442, 137] width 5 height 5
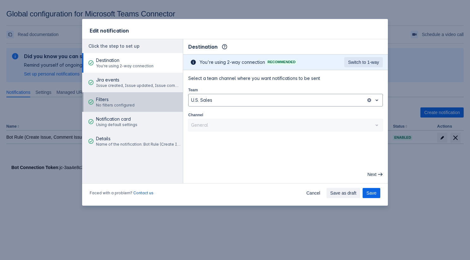
click at [141, 99] on button "Filters No filters configured" at bounding box center [132, 102] width 101 height 20
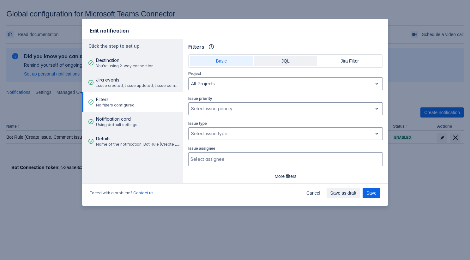
click at [273, 58] on span "JQL" at bounding box center [285, 61] width 55 height 10
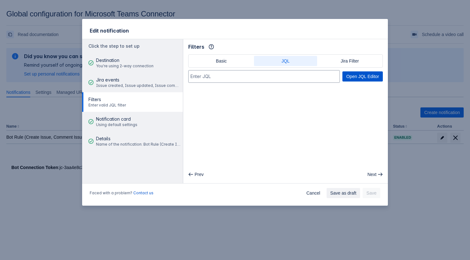
click at [352, 73] on span "Open JQL Editor" at bounding box center [362, 76] width 33 height 10
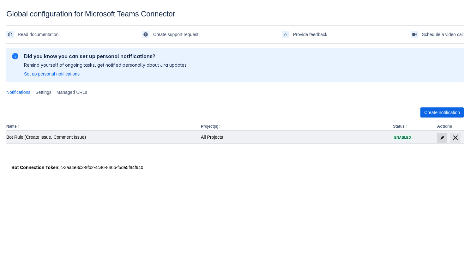
click at [444, 136] on span "edit" at bounding box center [442, 137] width 5 height 5
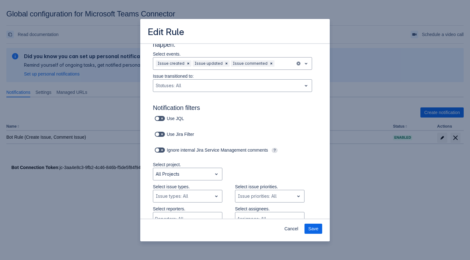
scroll to position [12, 0]
click at [159, 120] on span at bounding box center [157, 117] width 5 height 5
click at [159, 120] on input "checkbox" at bounding box center [157, 118] width 4 height 4
checkbox input "true"
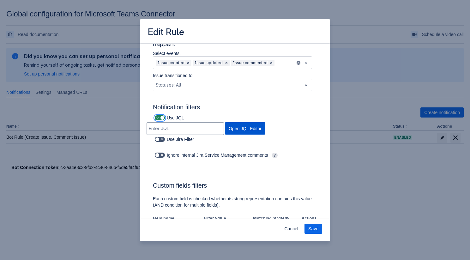
click at [262, 122] on span "Open JQL Editor" at bounding box center [245, 128] width 33 height 12
click at [293, 228] on span "Cancel" at bounding box center [291, 229] width 14 height 10
